Goal: Go to known website: Access a specific website the user already knows

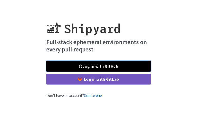
click at [131, 66] on link "Log in with GitHub" at bounding box center [98, 66] width 105 height 11
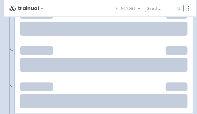
scroll to position [549, 0]
